Goal: Task Accomplishment & Management: Use online tool/utility

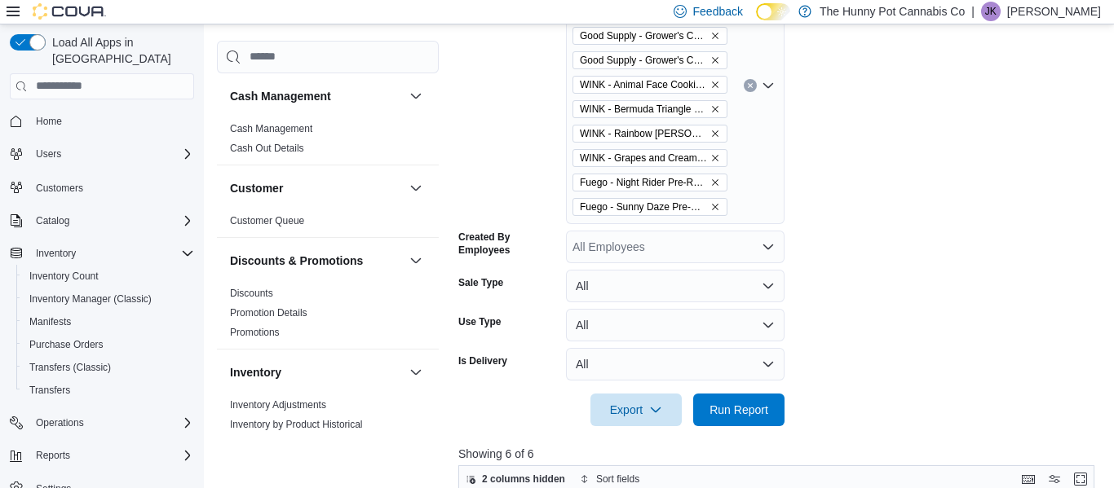
scroll to position [462, 0]
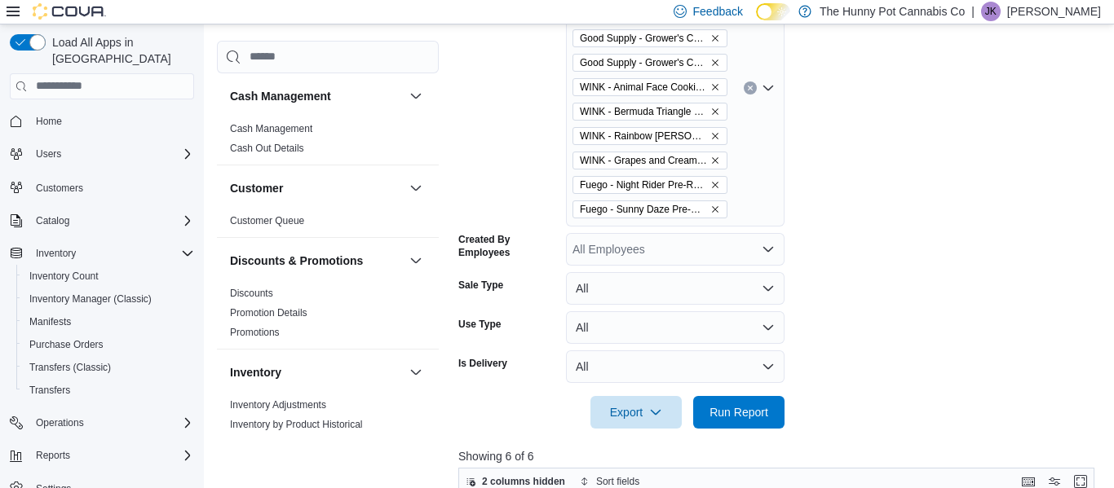
click at [748, 86] on icon "Clear input" at bounding box center [750, 88] width 4 height 4
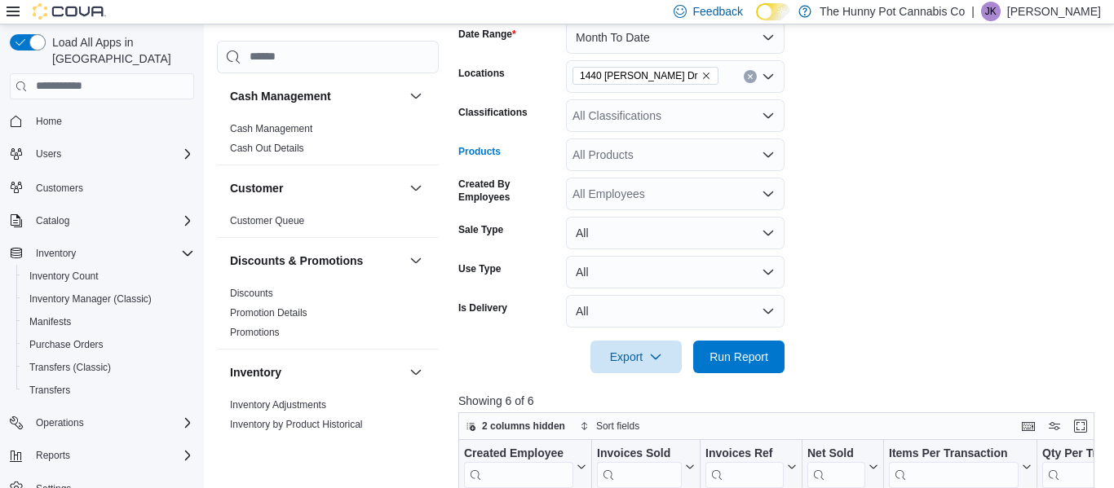
scroll to position [263, 0]
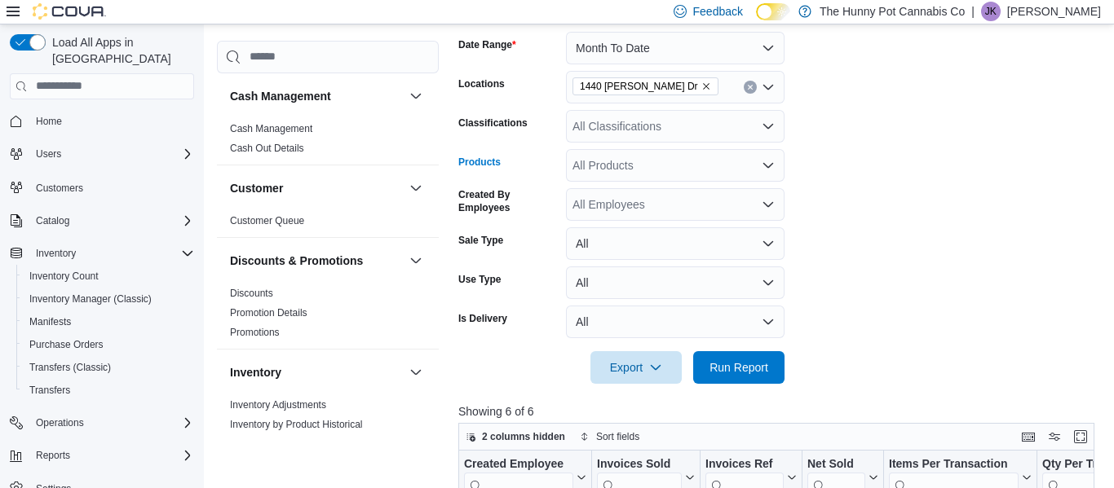
click at [704, 130] on div "All Classifications" at bounding box center [675, 126] width 219 height 33
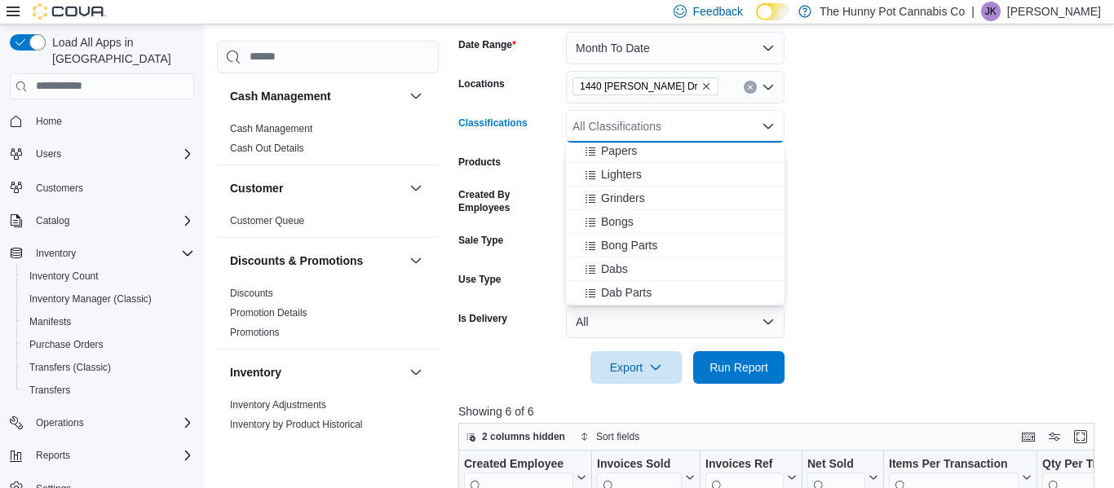
scroll to position [832, 0]
click at [638, 174] on span "Lighters" at bounding box center [621, 174] width 41 height 16
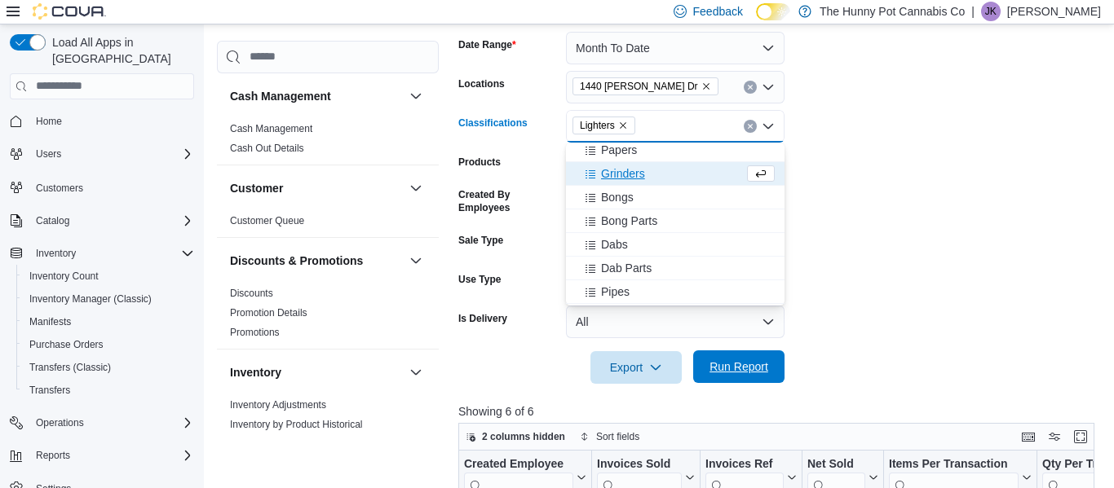
click at [755, 375] on span "Run Report" at bounding box center [739, 367] width 72 height 33
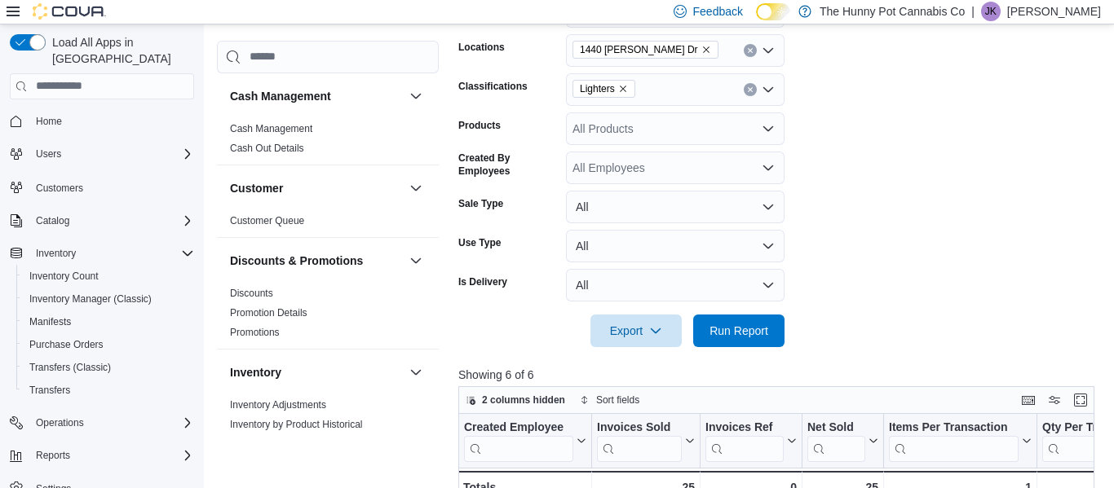
scroll to position [302, 0]
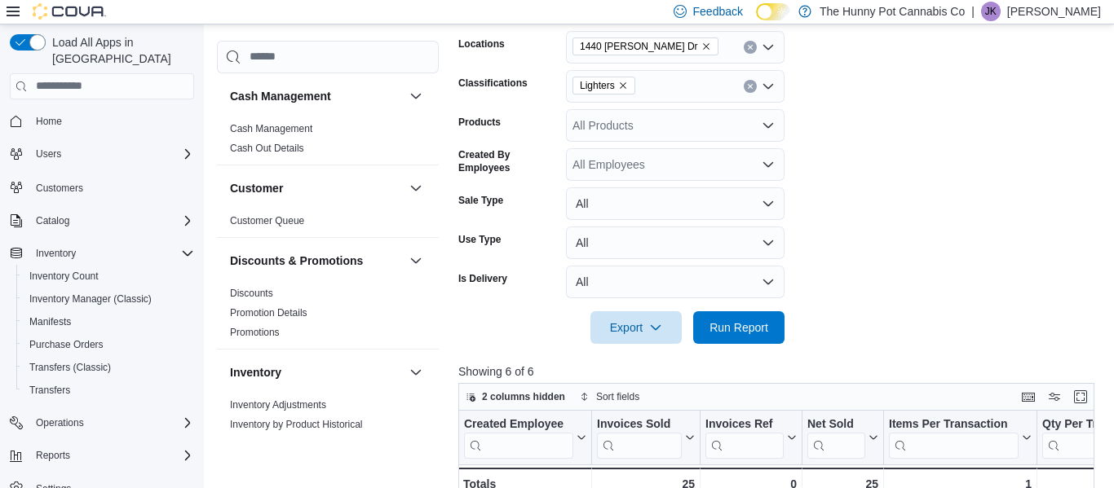
click at [749, 86] on icon "Clear input" at bounding box center [750, 86] width 4 height 4
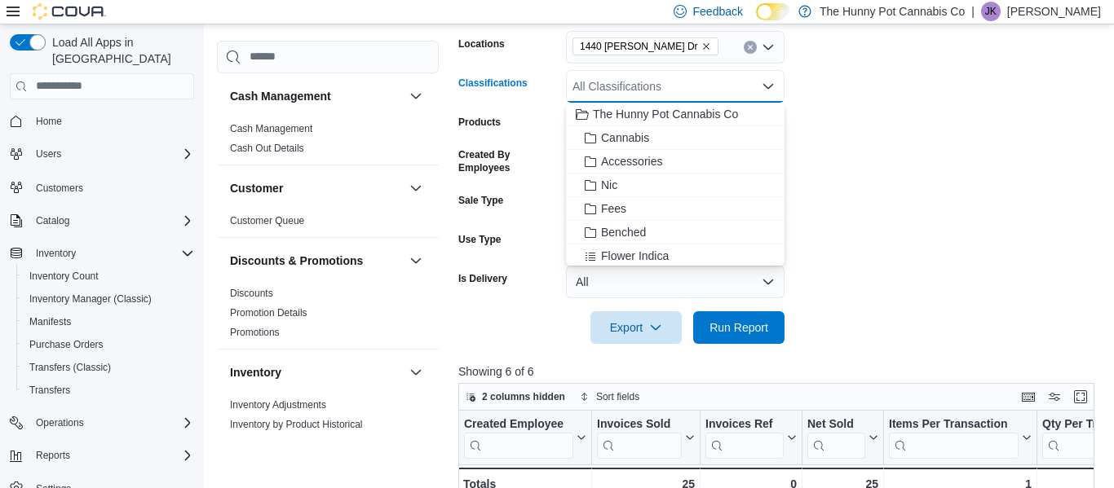
click at [824, 118] on form "Date Range Month To Date Locations 1440 Quinn Dr Classifications All Classifica…" at bounding box center [779, 158] width 643 height 372
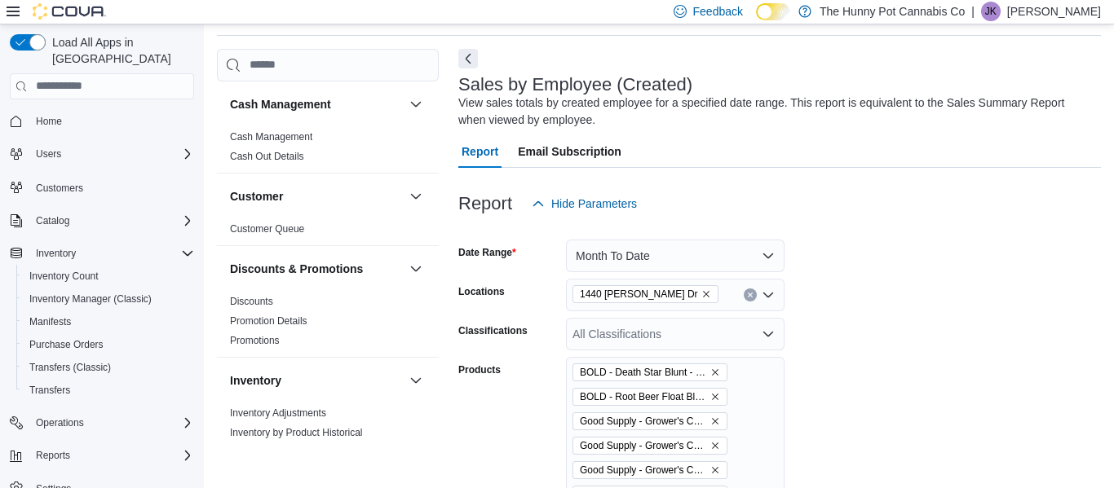
scroll to position [830, 0]
